Goal: Browse casually

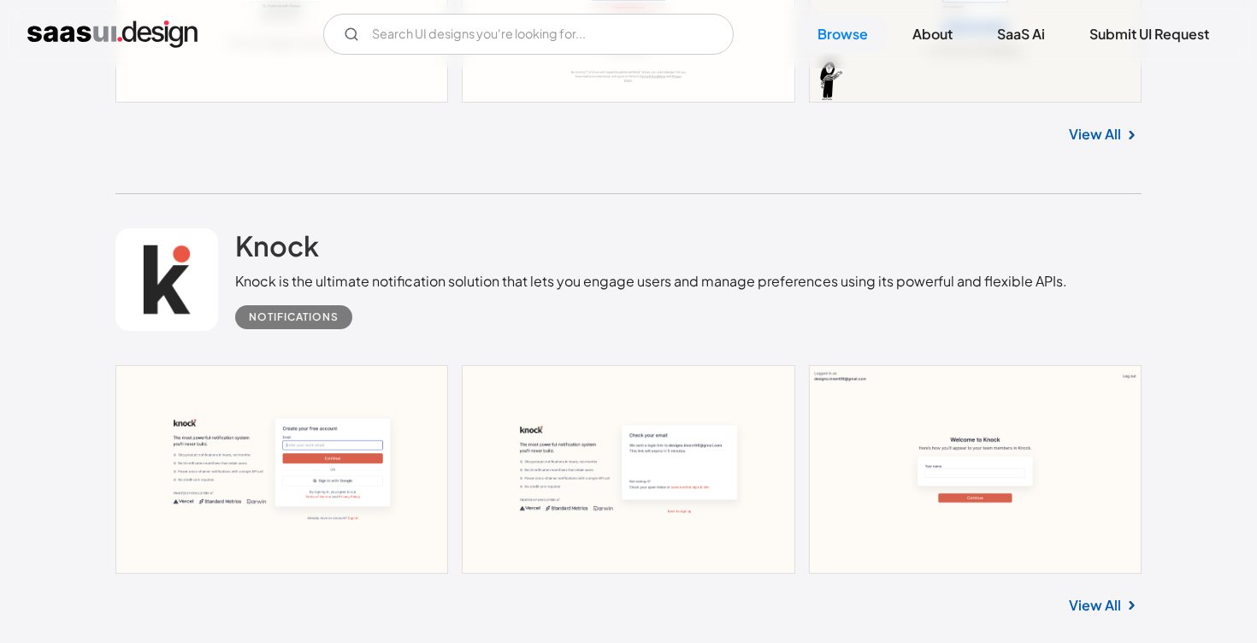
scroll to position [10435, 0]
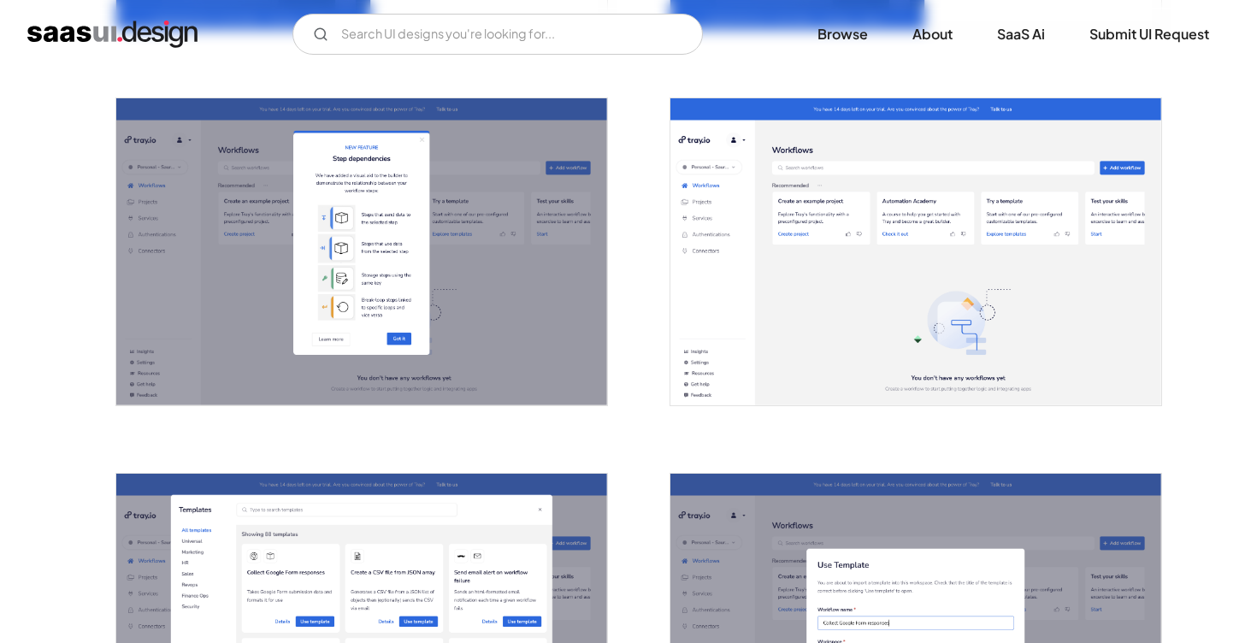
scroll to position [1240, 0]
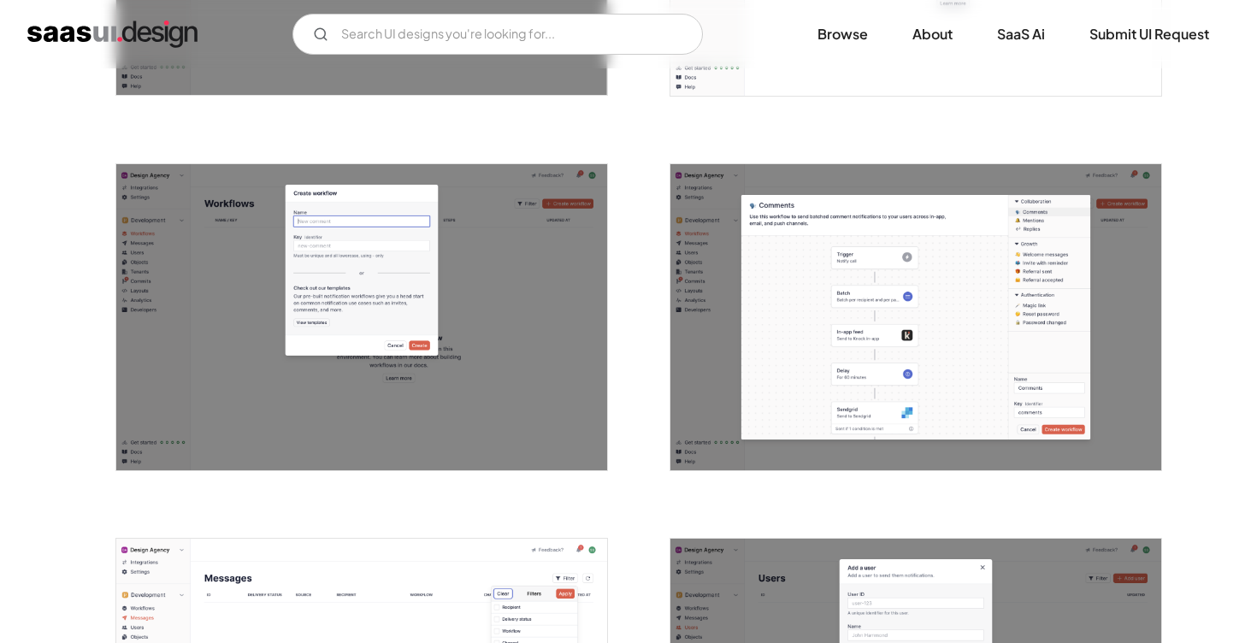
scroll to position [2751, 0]
